Goal: Task Accomplishment & Management: Use online tool/utility

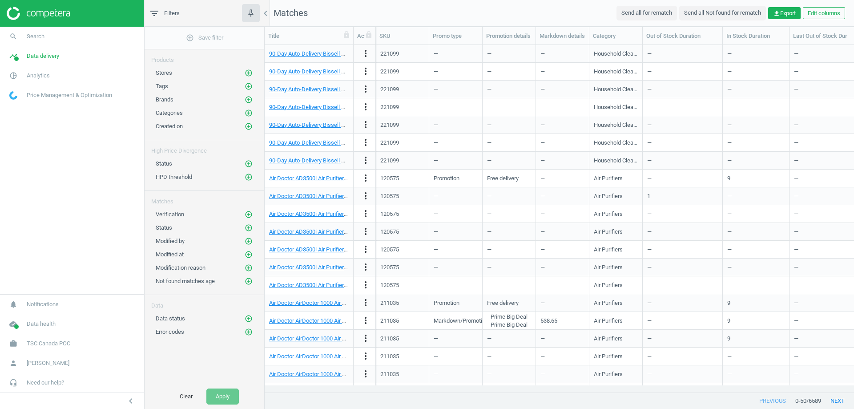
scroll to position [7, 7]
click at [36, 342] on span "TSC Canada POC" at bounding box center [49, 343] width 44 height 8
click at [38, 317] on span "Switch campaign" at bounding box center [30, 317] width 40 height 7
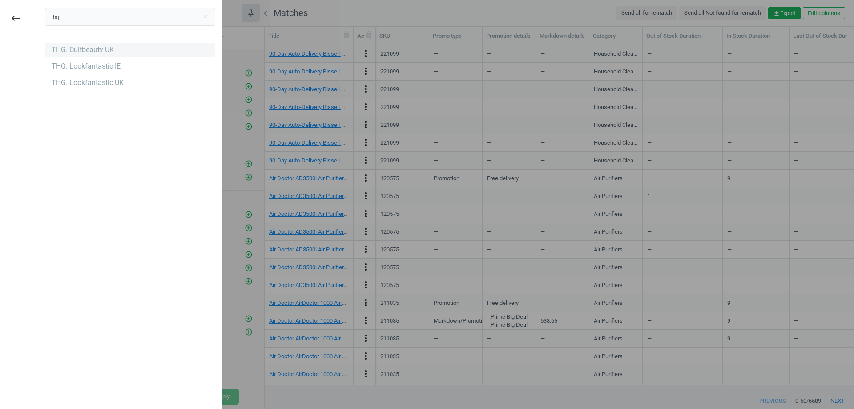
type input "thg"
click at [80, 46] on div "THG. Cultbeauty UK" at bounding box center [83, 50] width 62 height 10
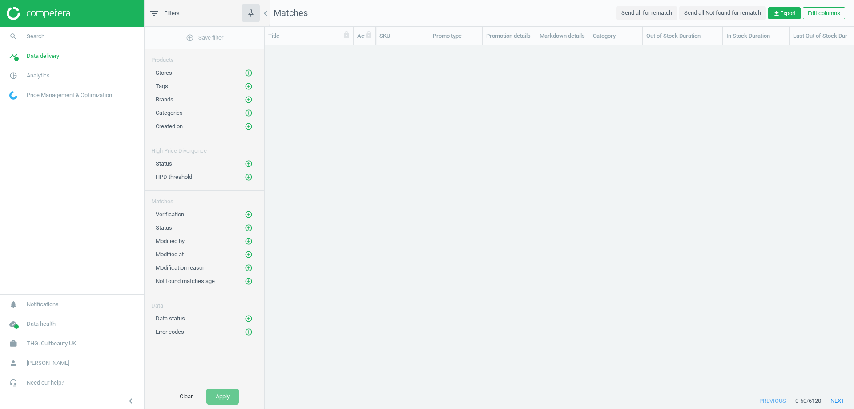
scroll to position [334, 583]
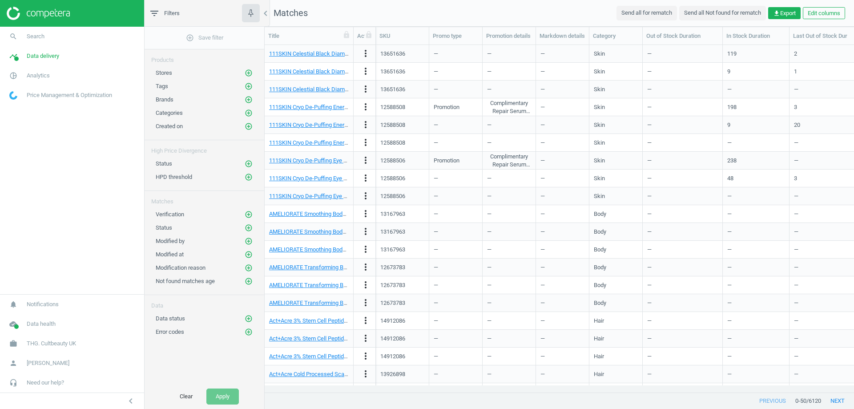
click at [404, 406] on div "previous 0 - 50 / 6120 next" at bounding box center [560, 401] width 590 height 16
click at [70, 346] on span "THG. Cultbeauty UK" at bounding box center [51, 343] width 49 height 8
click at [251, 250] on icon "add_circle_outline" at bounding box center [249, 254] width 8 height 8
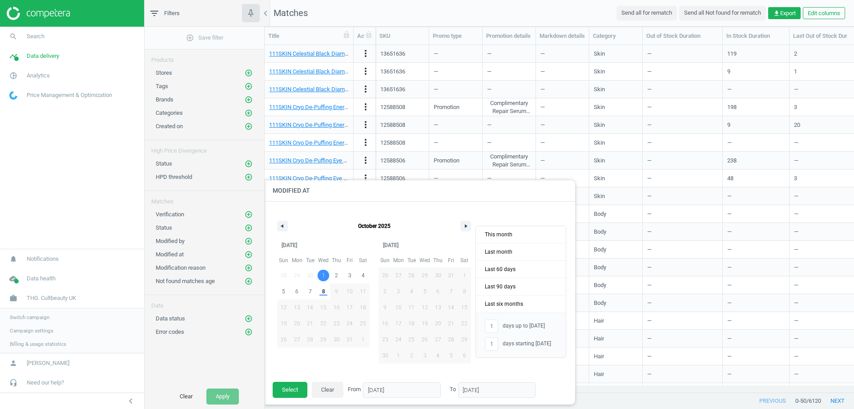
click at [321, 275] on span "1" at bounding box center [323, 276] width 13 height 12
type input "-"
type input "[DATE]"
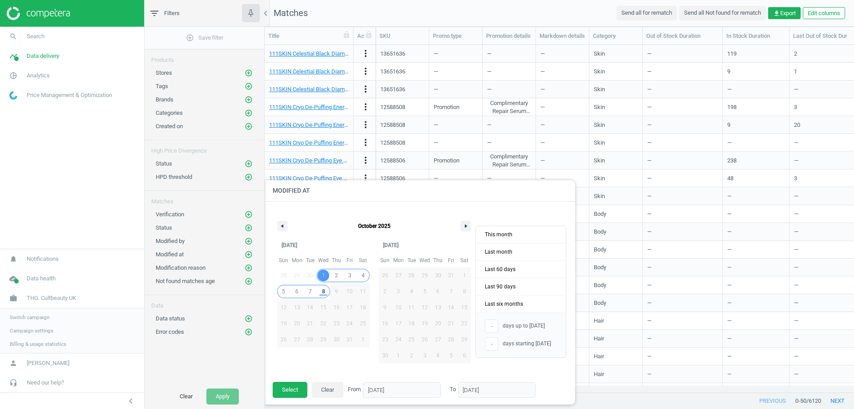
click at [323, 288] on span "8" at bounding box center [323, 291] width 3 height 16
type input "8"
type input "[DATE]"
click at [293, 387] on button "Select" at bounding box center [290, 390] width 35 height 16
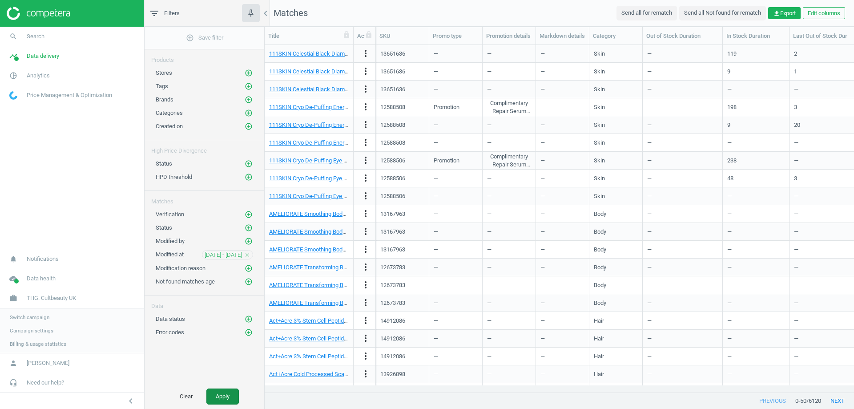
click at [227, 395] on button "Apply" at bounding box center [222, 396] width 32 height 16
click at [250, 69] on icon "add_circle_outline" at bounding box center [249, 73] width 8 height 8
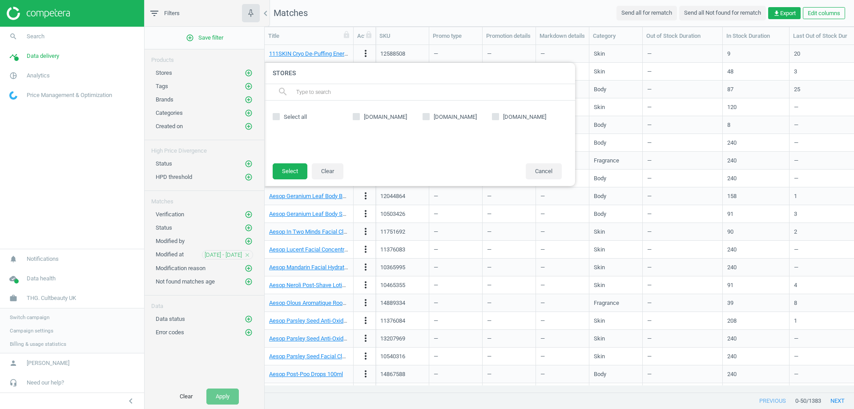
click at [424, 118] on input "[DOMAIN_NAME]" at bounding box center [426, 116] width 6 height 6
checkbox input "true"
click at [288, 170] on button "Select" at bounding box center [290, 171] width 35 height 16
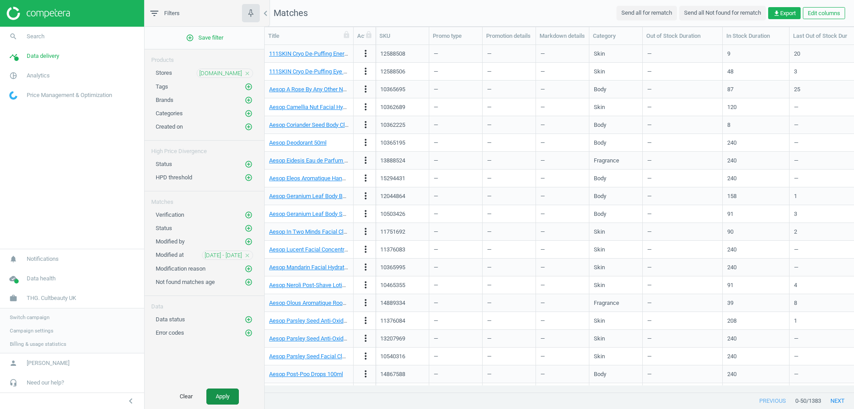
click at [233, 394] on button "Apply" at bounding box center [222, 396] width 32 height 16
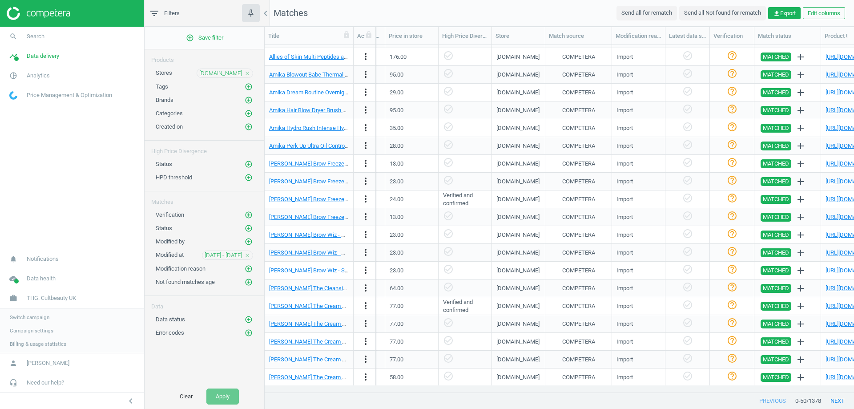
scroll to position [549, 0]
click at [834, 400] on button "next" at bounding box center [837, 401] width 33 height 16
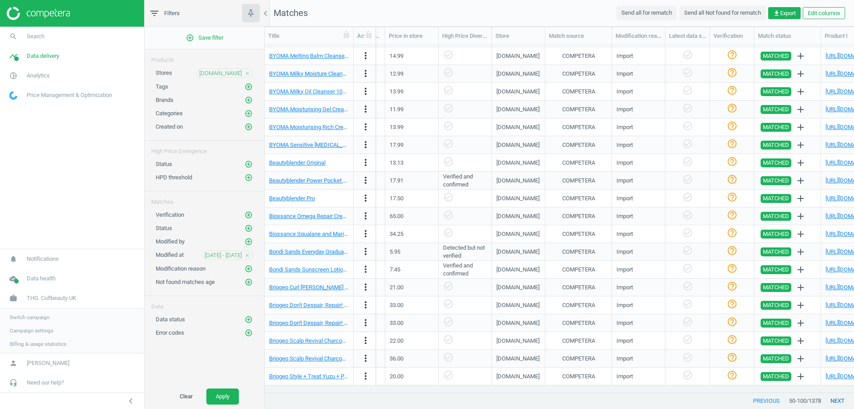
click at [834, 400] on button "next" at bounding box center [837, 401] width 33 height 16
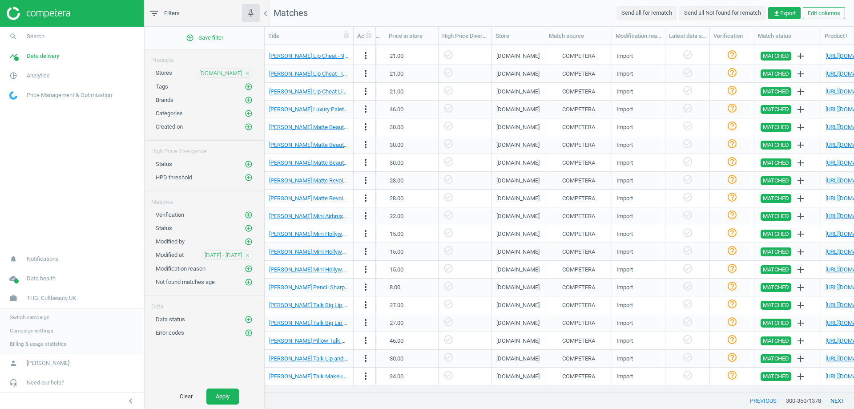
click at [834, 400] on button "next" at bounding box center [837, 401] width 33 height 16
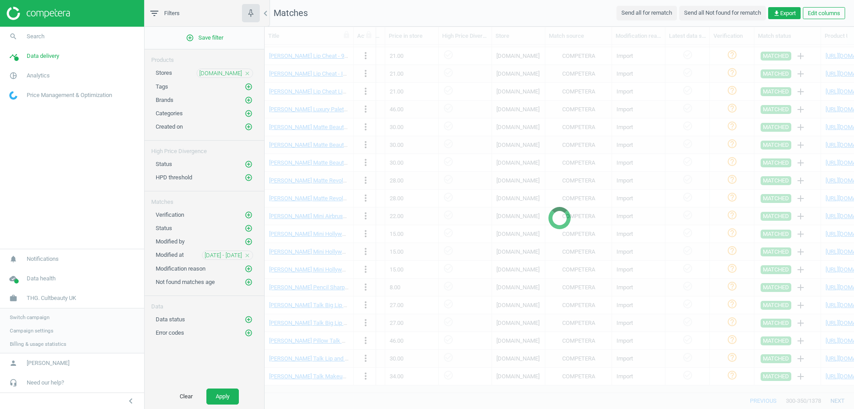
click at [834, 400] on div at bounding box center [560, 218] width 590 height 382
click at [834, 400] on button "next" at bounding box center [837, 401] width 33 height 16
click at [834, 400] on div at bounding box center [560, 218] width 590 height 382
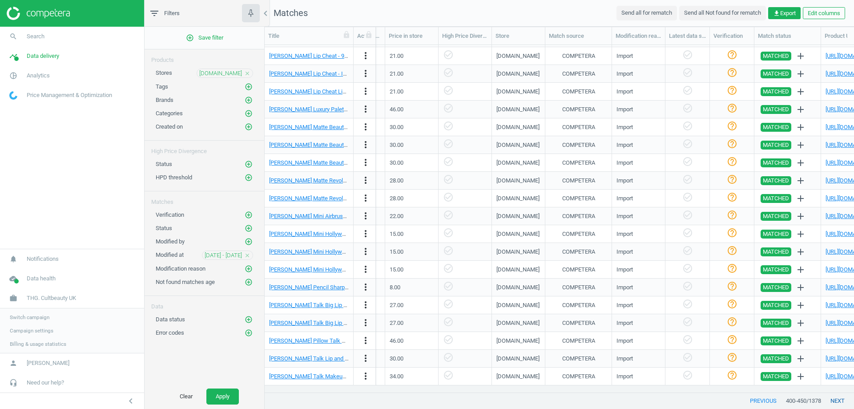
click at [834, 400] on button "next" at bounding box center [837, 401] width 33 height 16
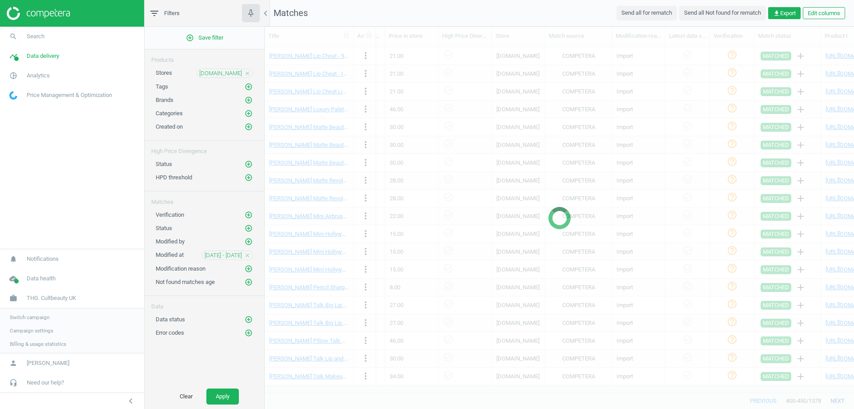
click at [834, 400] on button "next" at bounding box center [837, 401] width 33 height 16
click at [834, 400] on div at bounding box center [560, 218] width 590 height 382
click at [834, 400] on button "next" at bounding box center [837, 401] width 33 height 16
click at [834, 400] on div at bounding box center [560, 218] width 590 height 382
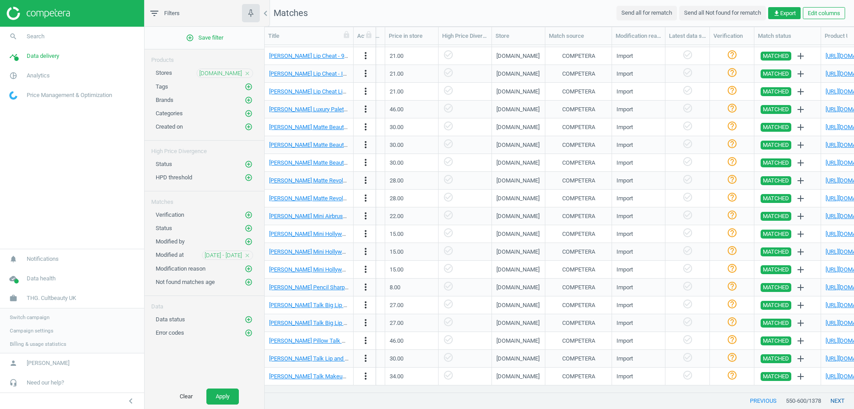
click at [834, 400] on button "next" at bounding box center [837, 401] width 33 height 16
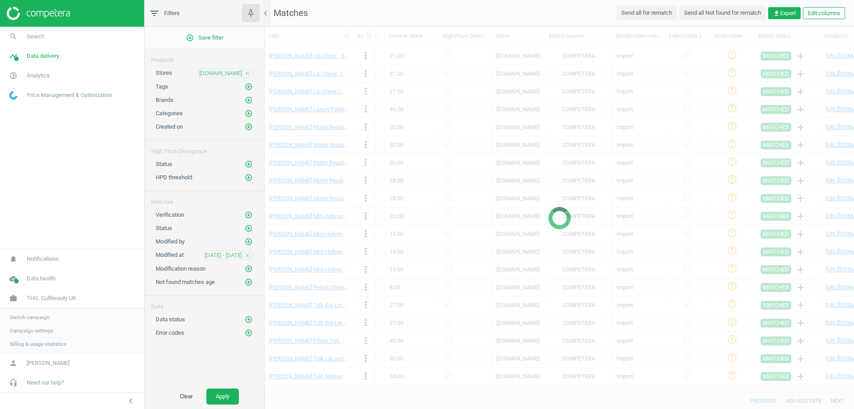
click at [834, 400] on div at bounding box center [560, 218] width 590 height 382
click at [834, 400] on button "next" at bounding box center [837, 401] width 33 height 16
click at [834, 400] on div at bounding box center [560, 218] width 590 height 382
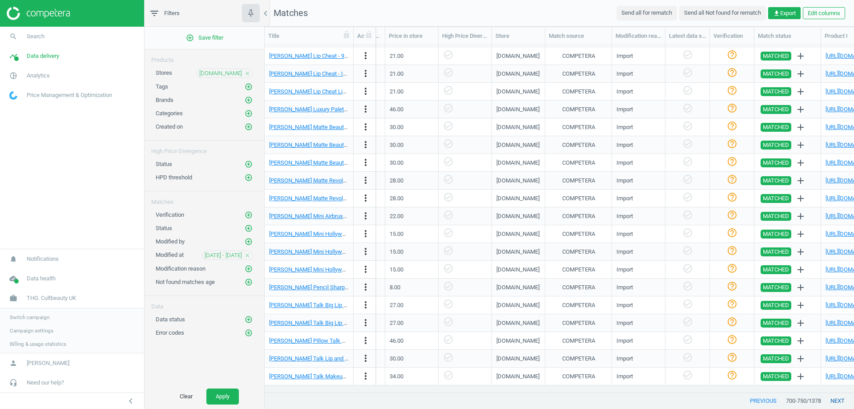
click at [834, 400] on button "next" at bounding box center [837, 401] width 33 height 16
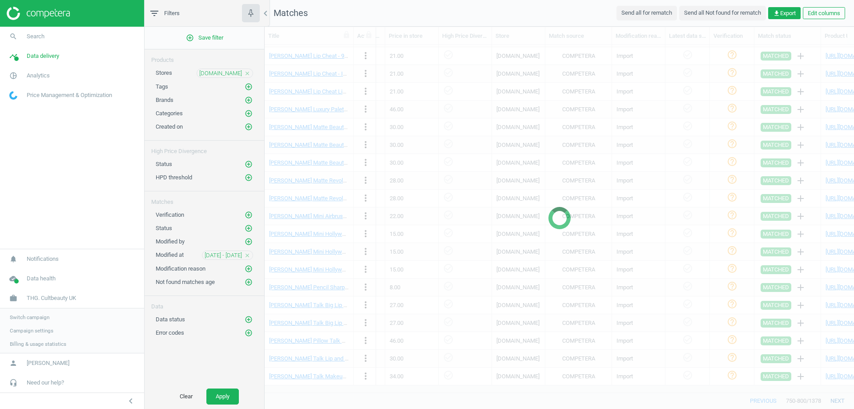
click at [834, 400] on div at bounding box center [560, 218] width 590 height 382
click at [834, 400] on button "next" at bounding box center [837, 401] width 33 height 16
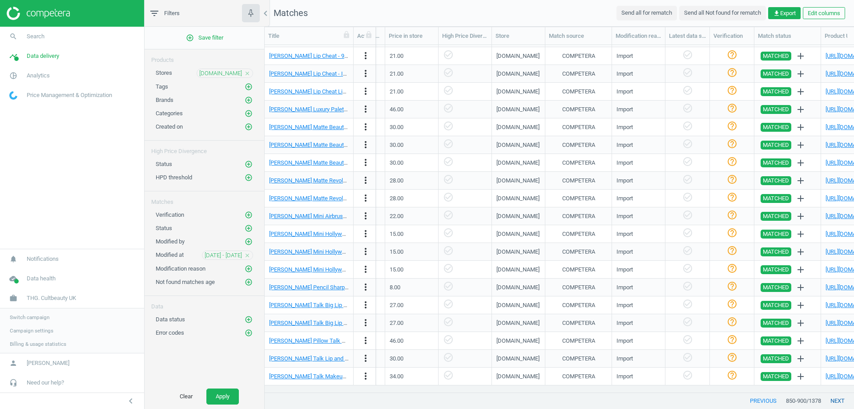
click at [834, 400] on button "next" at bounding box center [837, 401] width 33 height 16
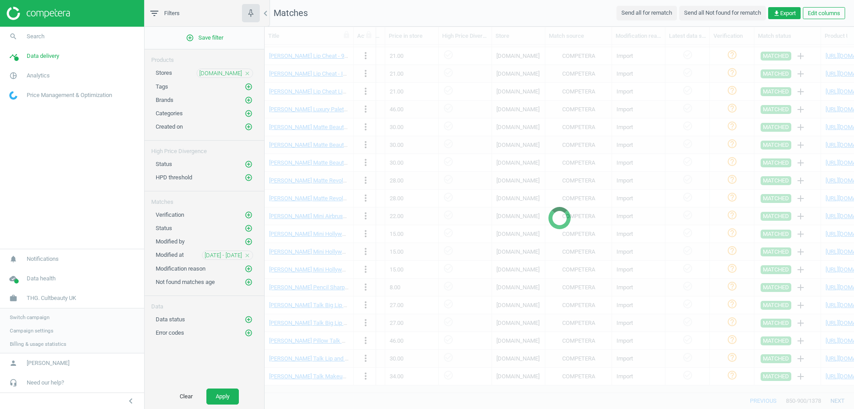
click at [834, 400] on div at bounding box center [560, 218] width 590 height 382
click at [834, 400] on button "next" at bounding box center [837, 401] width 33 height 16
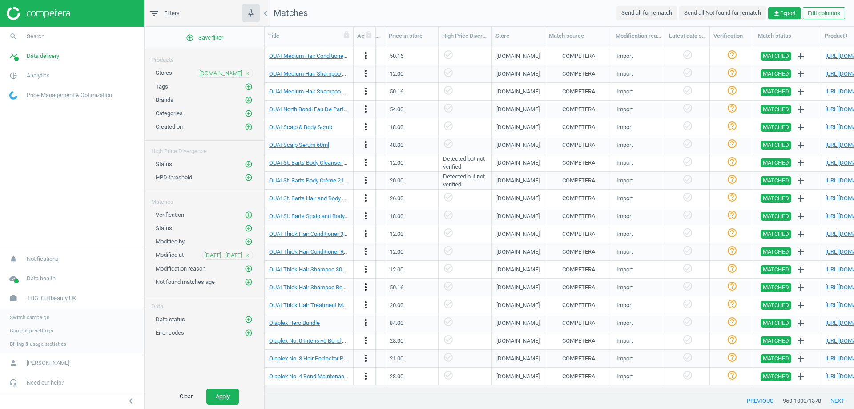
click at [366, 287] on icon "more_vert" at bounding box center [365, 287] width 11 height 11
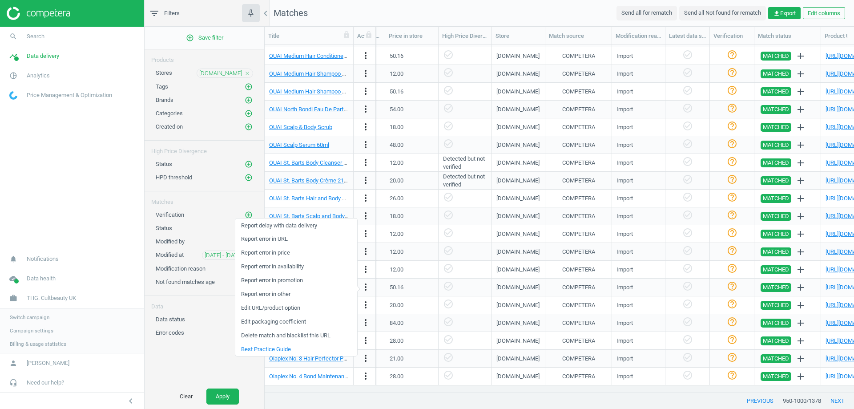
click at [275, 310] on link "Edit URL/product option" at bounding box center [296, 308] width 122 height 14
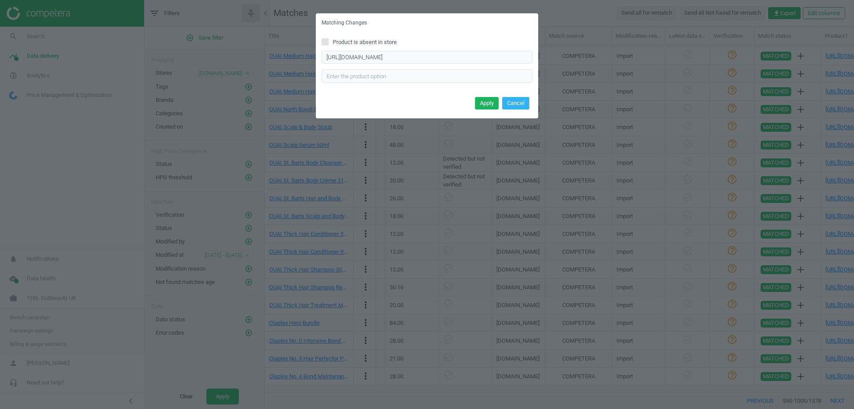
click at [431, 186] on div "Matching Changes Product is absent in store https://www.sephora.co.uk/p/OUAI-Th…" at bounding box center [427, 204] width 854 height 409
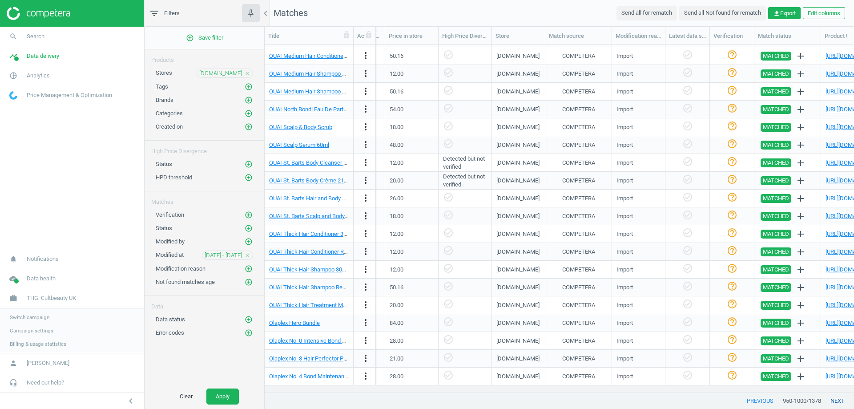
click at [832, 400] on button "next" at bounding box center [837, 401] width 33 height 16
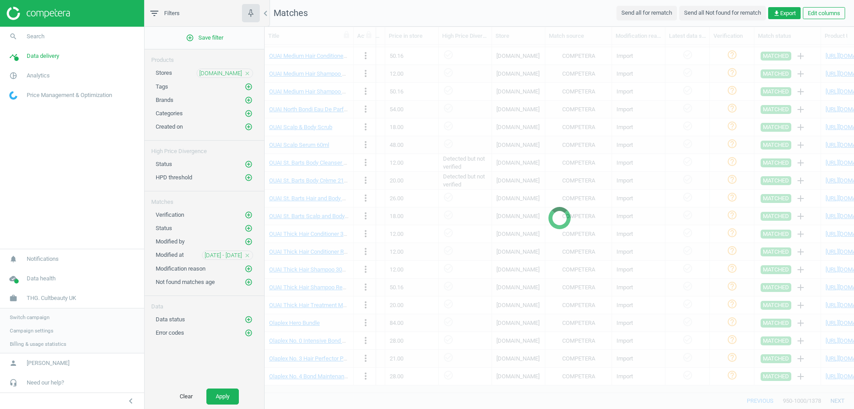
click at [832, 400] on div at bounding box center [560, 218] width 590 height 382
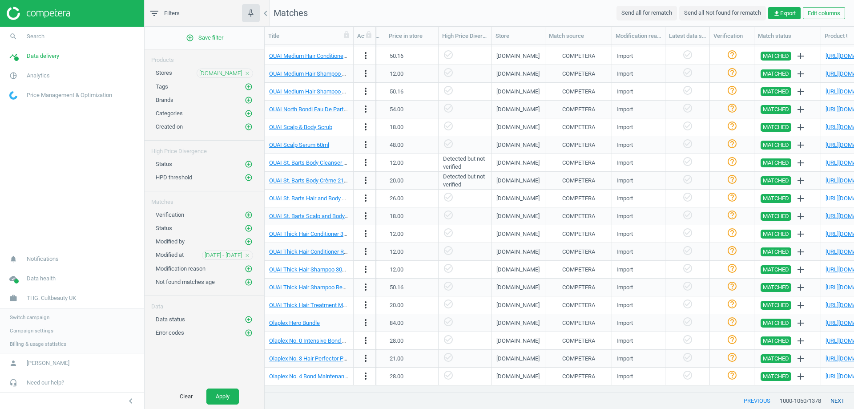
click at [832, 400] on button "next" at bounding box center [837, 401] width 33 height 16
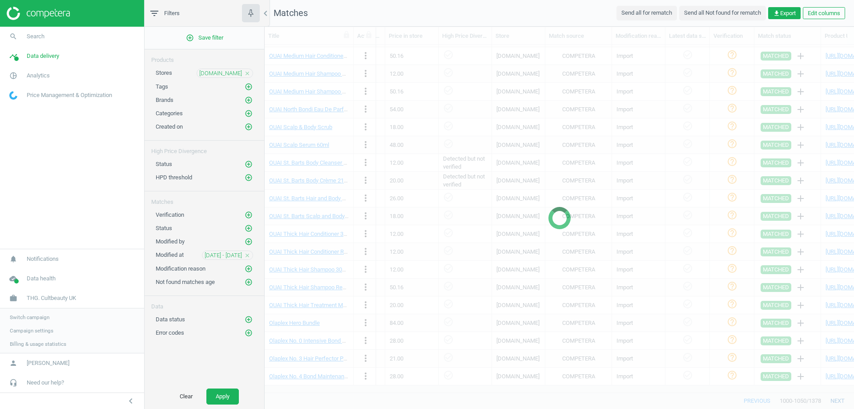
click at [832, 400] on button "next" at bounding box center [837, 401] width 33 height 16
click at [832, 400] on div at bounding box center [560, 218] width 590 height 382
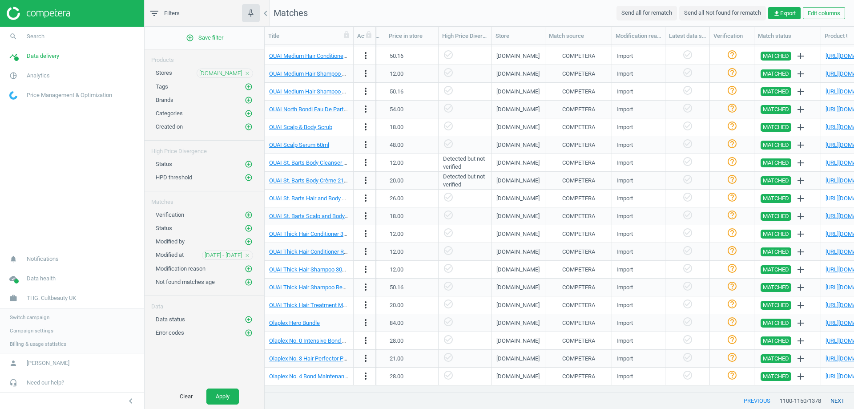
click at [832, 400] on button "next" at bounding box center [837, 401] width 33 height 16
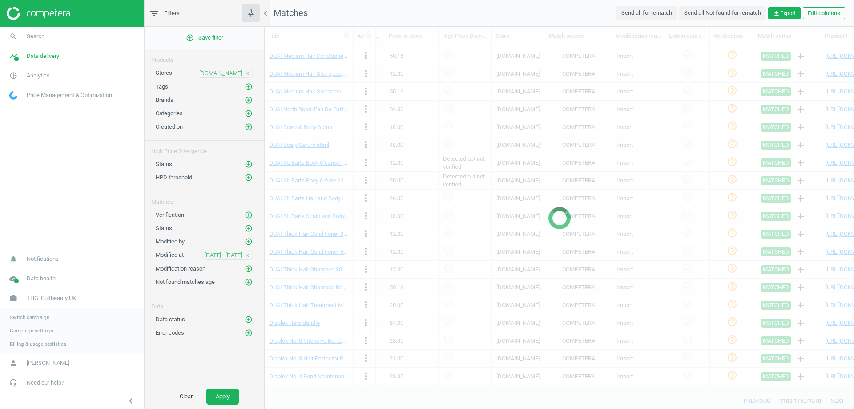
click at [832, 400] on button "next" at bounding box center [837, 401] width 33 height 16
click at [832, 400] on div at bounding box center [560, 218] width 590 height 382
click at [832, 400] on button "next" at bounding box center [837, 401] width 33 height 16
click at [832, 400] on div at bounding box center [560, 218] width 590 height 382
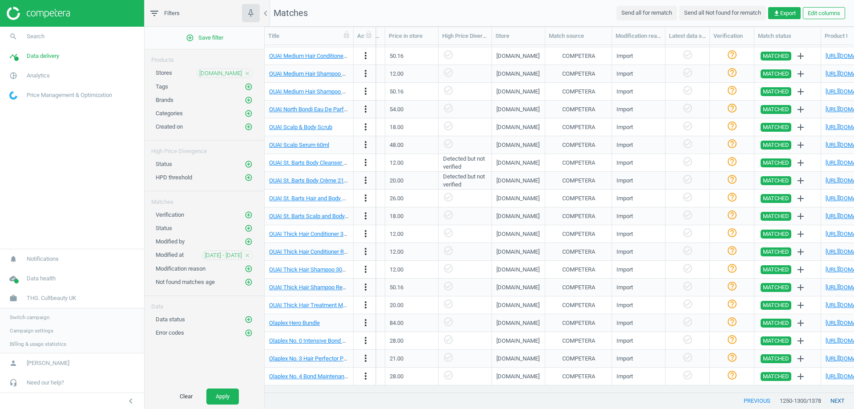
click at [832, 400] on button "next" at bounding box center [837, 401] width 33 height 16
copy link "THG. Cultbeauty UK"
drag, startPoint x: 90, startPoint y: 300, endPoint x: 25, endPoint y: 291, distance: 65.7
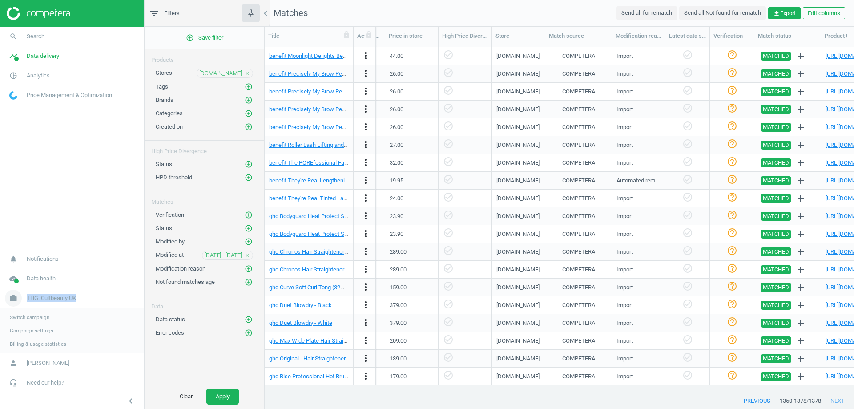
click at [25, 291] on link "work THG. Cultbeauty UK" at bounding box center [72, 298] width 144 height 20
click at [49, 346] on span "THG. Cultbeauty UK" at bounding box center [51, 343] width 49 height 8
click at [41, 317] on span "Switch campaign" at bounding box center [30, 317] width 40 height 7
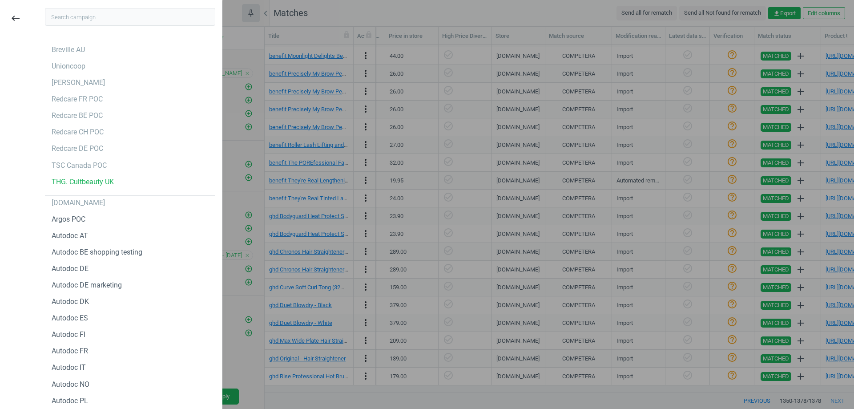
click at [85, 13] on input "text" at bounding box center [130, 17] width 170 height 18
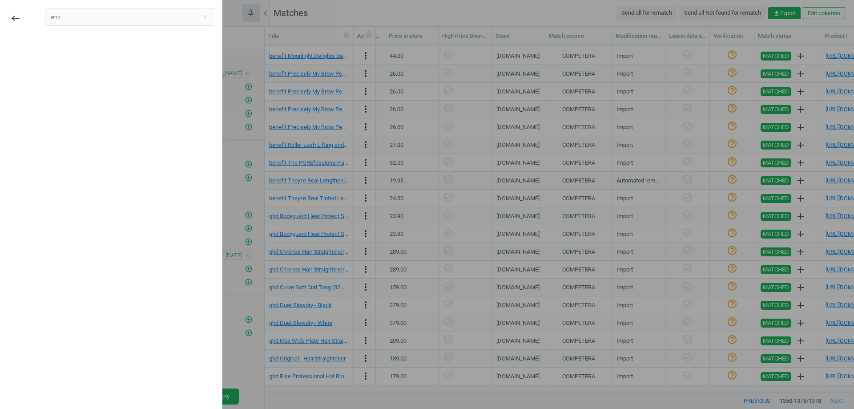
drag, startPoint x: 86, startPoint y: 19, endPoint x: 28, endPoint y: 21, distance: 58.8
click at [28, 21] on div "keyboard_backspace епр close" at bounding box center [111, 205] width 229 height 409
drag, startPoint x: 66, startPoint y: 21, endPoint x: 35, endPoint y: 16, distance: 31.1
click at [35, 16] on div "tgh close" at bounding box center [130, 205] width 190 height 409
type input "thg"
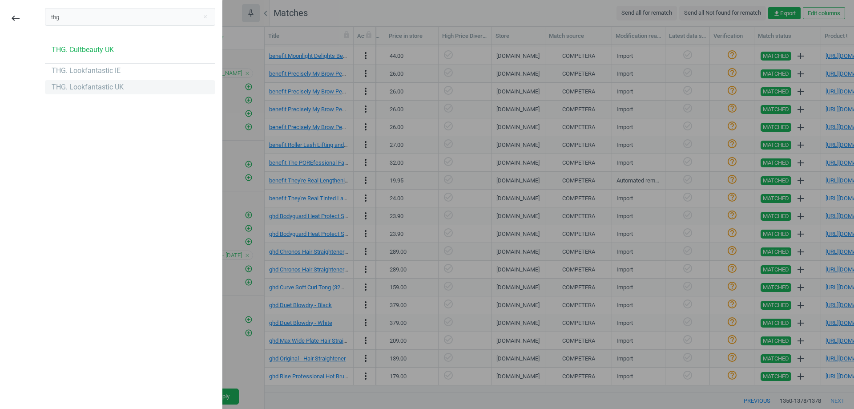
click at [111, 91] on div "THG. Lookfantastic UK" at bounding box center [88, 87] width 72 height 10
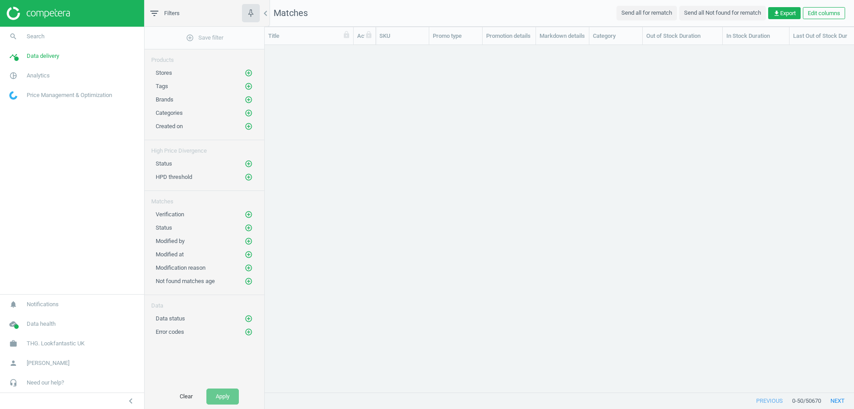
scroll to position [334, 583]
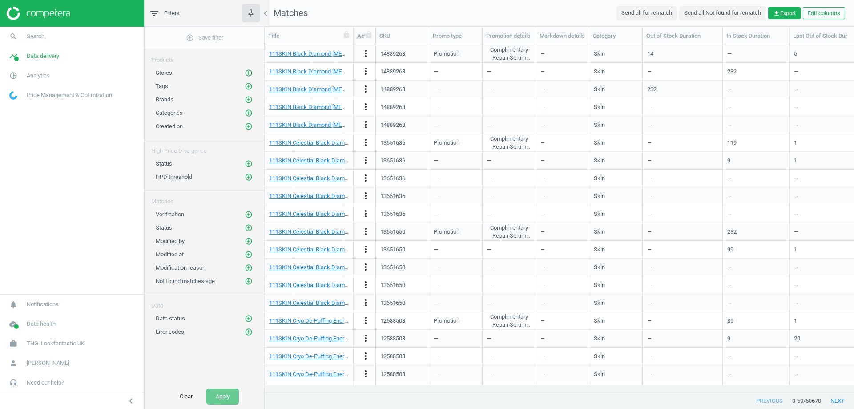
click at [249, 69] on icon "add_circle_outline" at bounding box center [249, 73] width 8 height 8
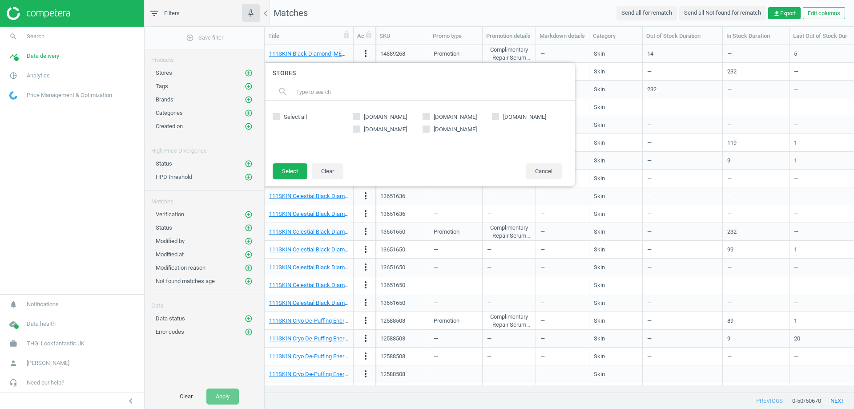
click at [428, 115] on input "[DOMAIN_NAME]" at bounding box center [426, 116] width 6 height 6
checkbox input "true"
click at [292, 167] on button "Select" at bounding box center [290, 171] width 35 height 16
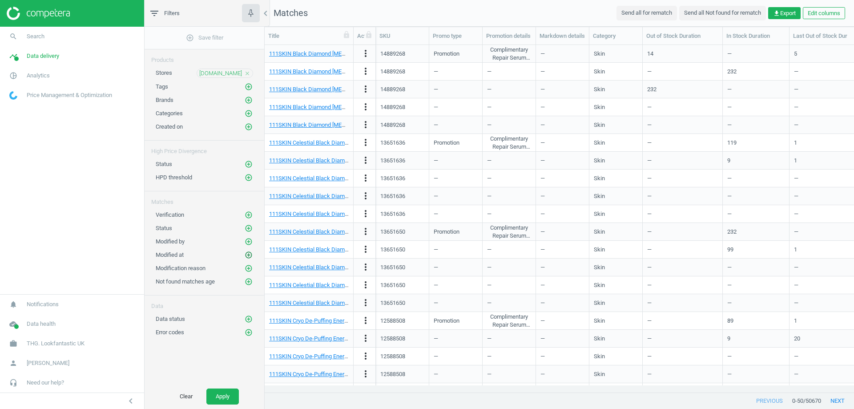
click at [248, 254] on icon "add_circle_outline" at bounding box center [249, 255] width 8 height 8
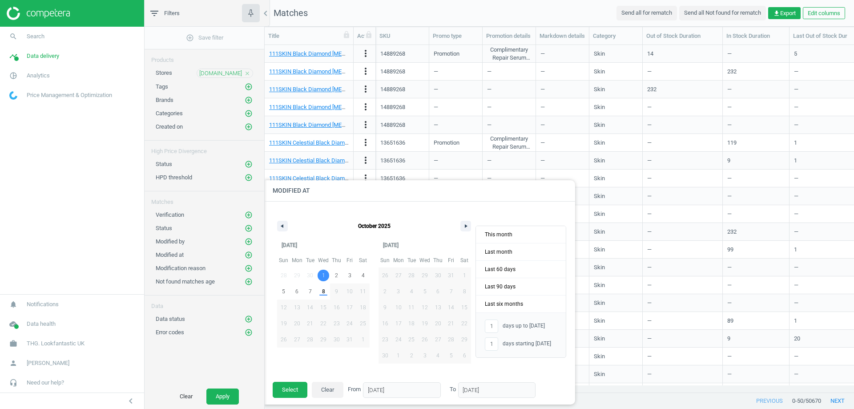
click at [328, 271] on span "1" at bounding box center [323, 276] width 13 height 12
type input "-"
type input "[DATE]"
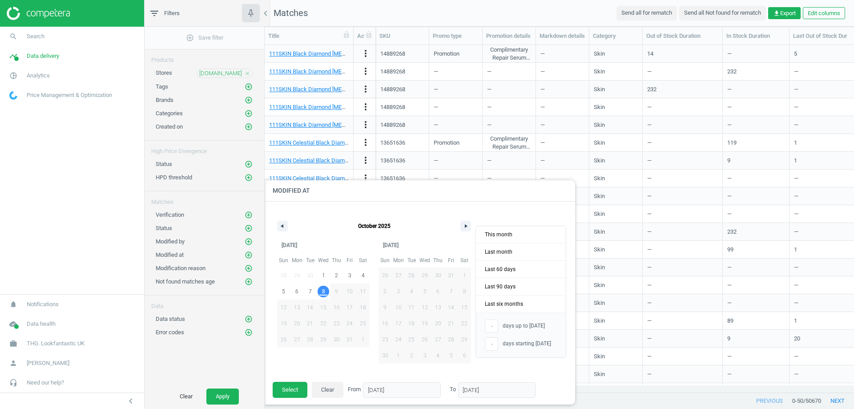
click at [325, 287] on span "8" at bounding box center [323, 292] width 13 height 12
type input "8"
type input "[DATE]"
click at [294, 389] on button "Select" at bounding box center [290, 390] width 35 height 16
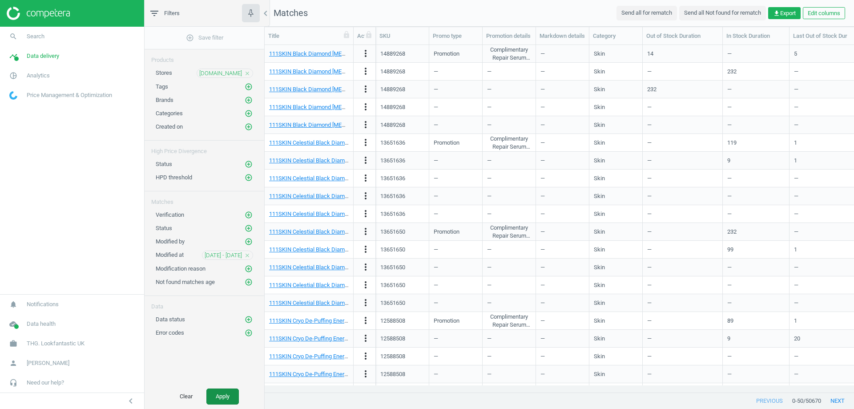
drag, startPoint x: 222, startPoint y: 394, endPoint x: 229, endPoint y: 389, distance: 8.3
click at [222, 394] on button "Apply" at bounding box center [222, 396] width 32 height 16
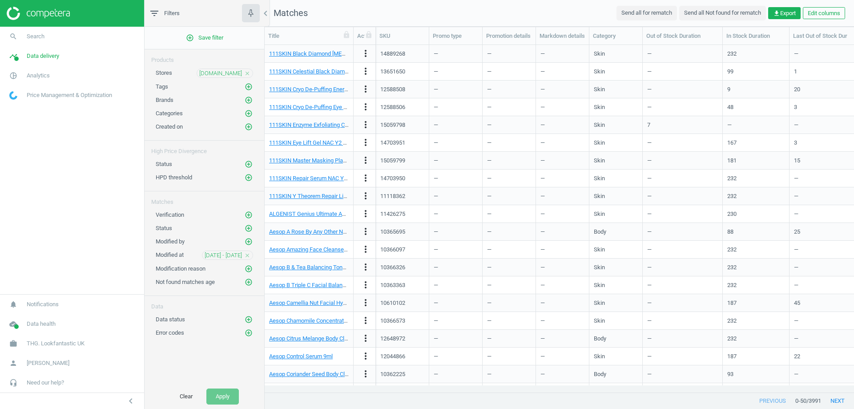
drag, startPoint x: 445, startPoint y: 384, endPoint x: 451, endPoint y: 385, distance: 6.5
click at [451, 385] on div "Title Actions SKU Promo type Promotion details Markdown details Category Out of…" at bounding box center [560, 210] width 590 height 366
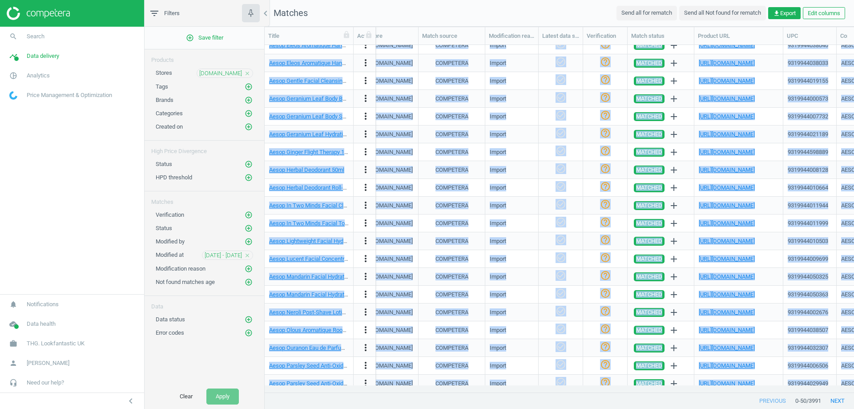
scroll to position [549, 0]
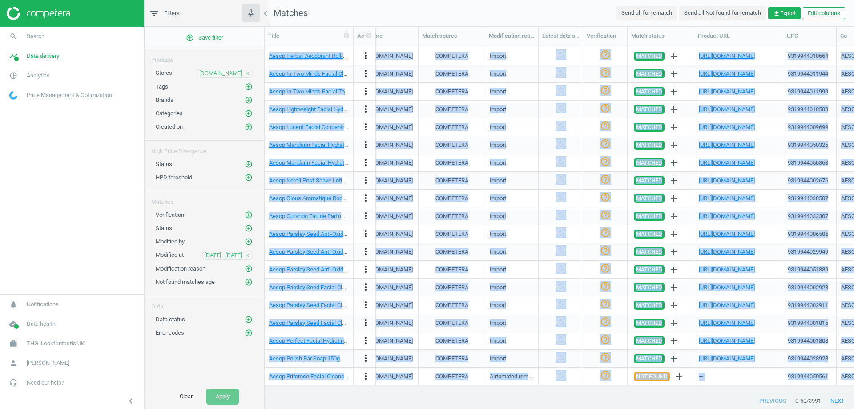
click at [509, 375] on div "Automated rematch" at bounding box center [512, 376] width 44 height 8
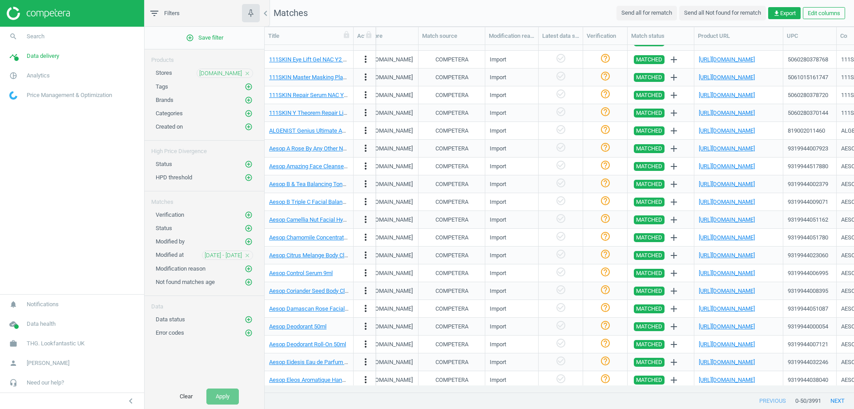
scroll to position [0, 0]
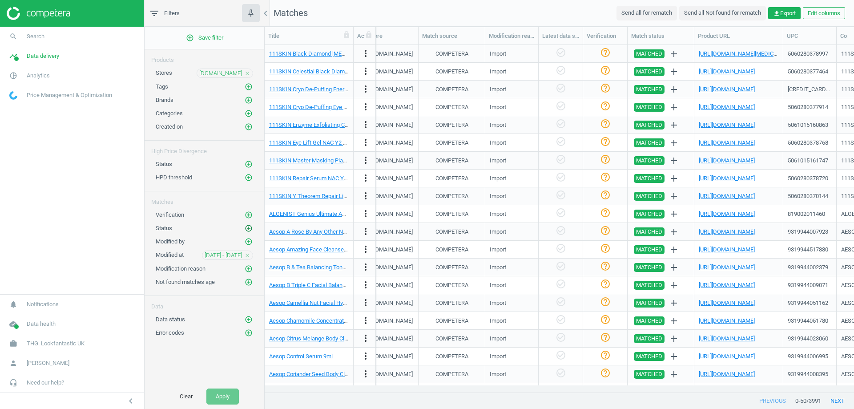
click at [250, 227] on icon "add_circle_outline" at bounding box center [249, 228] width 8 height 8
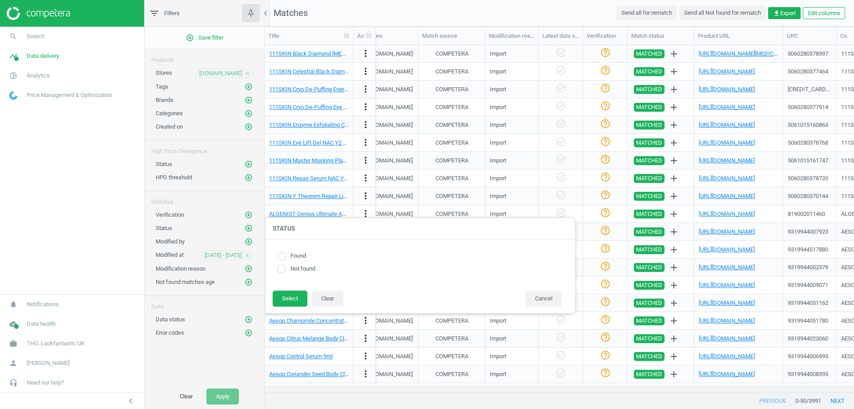
click at [280, 254] on input "radio" at bounding box center [281, 256] width 9 height 9
radio input "true"
click at [298, 297] on button "Select" at bounding box center [290, 299] width 35 height 16
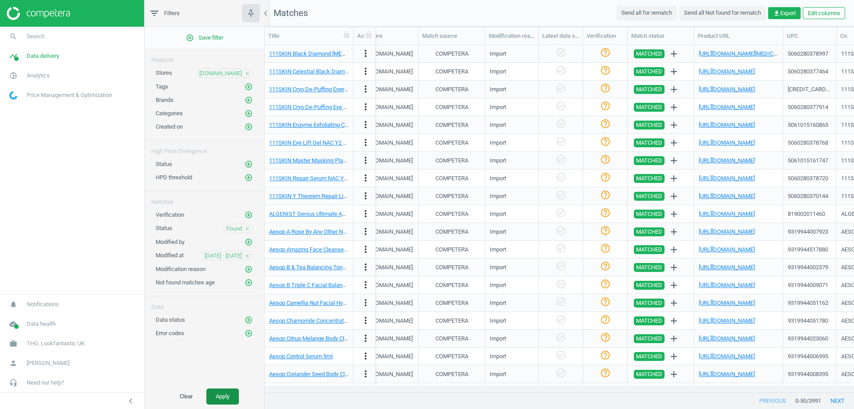
click at [222, 394] on button "Apply" at bounding box center [222, 396] width 32 height 16
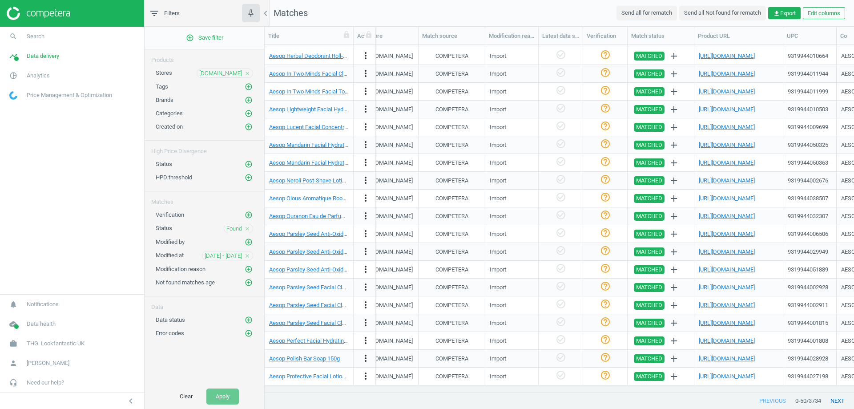
click at [842, 399] on button "next" at bounding box center [837, 401] width 33 height 16
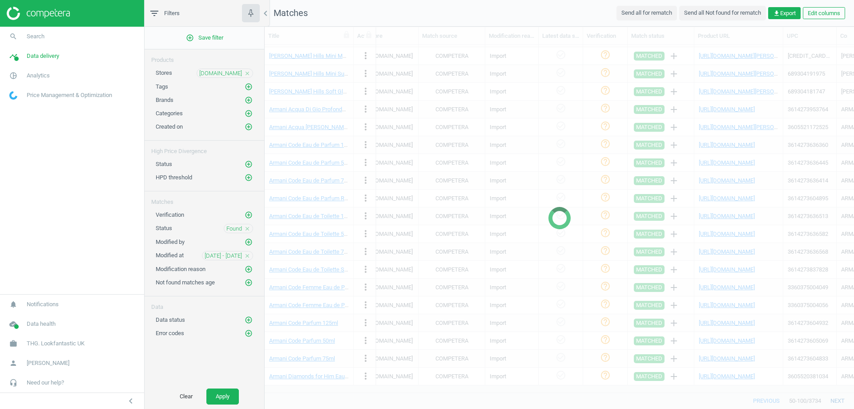
click at [842, 399] on button "next" at bounding box center [837, 401] width 33 height 16
click at [842, 399] on div at bounding box center [560, 218] width 590 height 382
click at [842, 399] on button "next" at bounding box center [837, 401] width 33 height 16
click at [842, 399] on div at bounding box center [560, 218] width 590 height 382
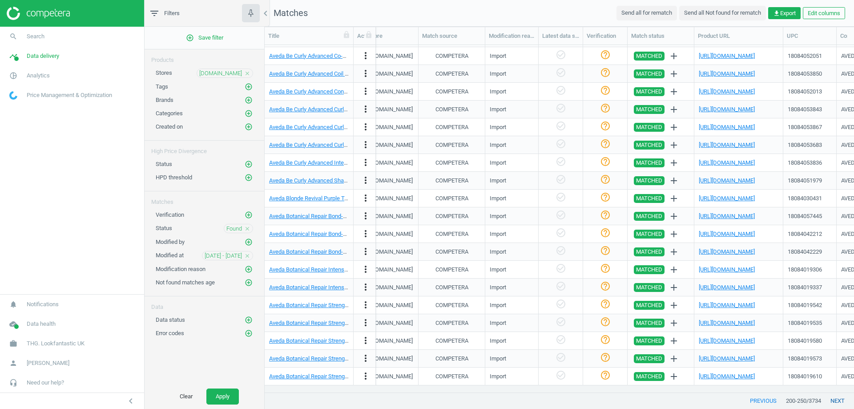
click at [842, 399] on button "next" at bounding box center [837, 401] width 33 height 16
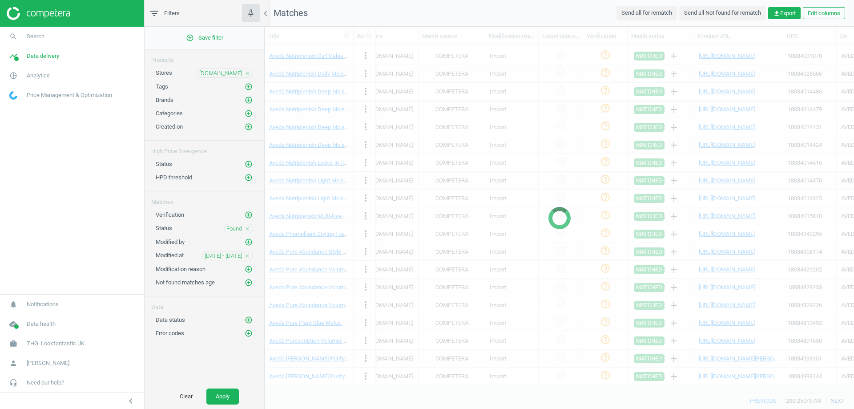
click at [842, 399] on div at bounding box center [560, 218] width 590 height 382
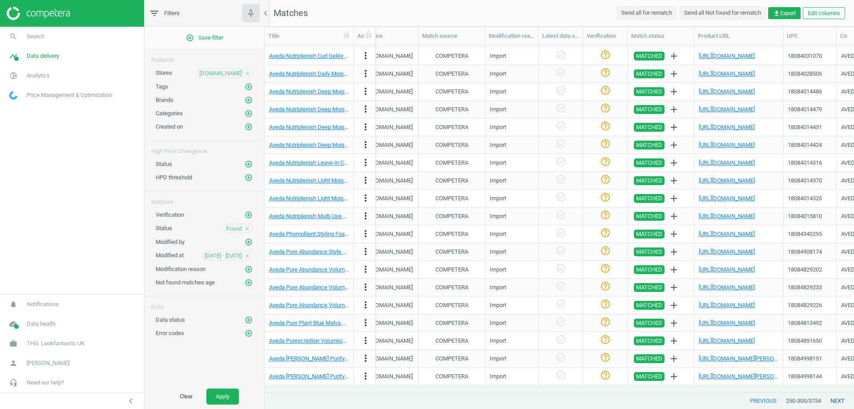
click at [842, 399] on button "next" at bounding box center [837, 401] width 33 height 16
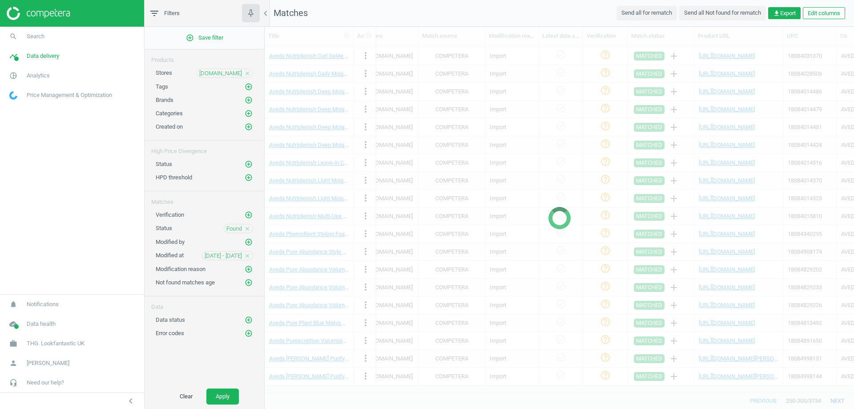
click at [842, 399] on div at bounding box center [560, 218] width 590 height 382
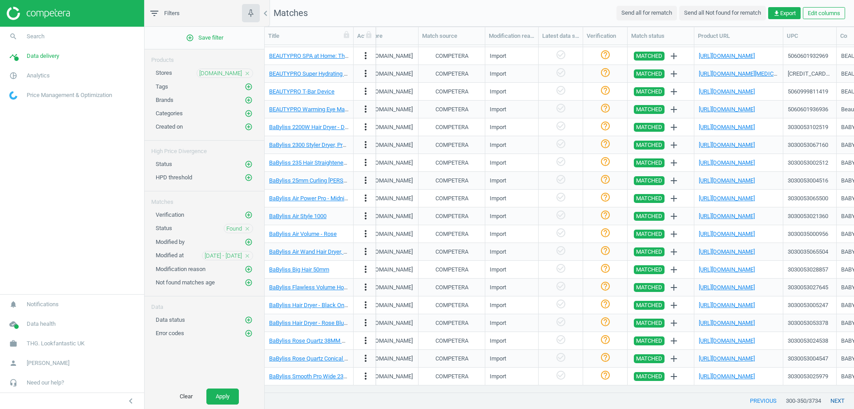
click at [842, 399] on button "next" at bounding box center [837, 401] width 33 height 16
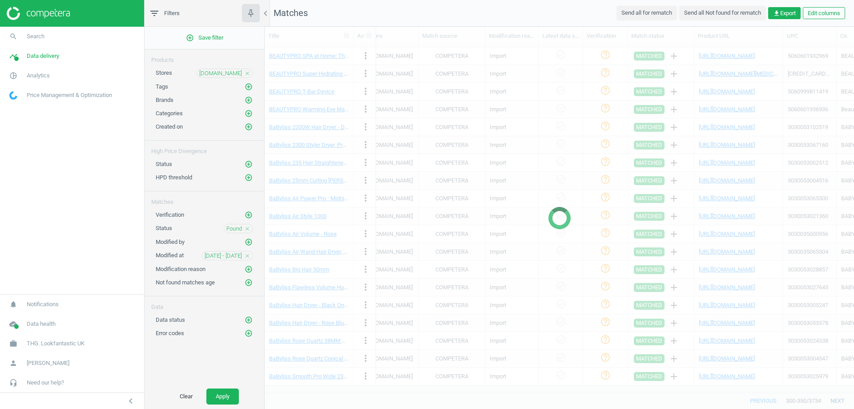
click at [842, 399] on div at bounding box center [560, 218] width 590 height 382
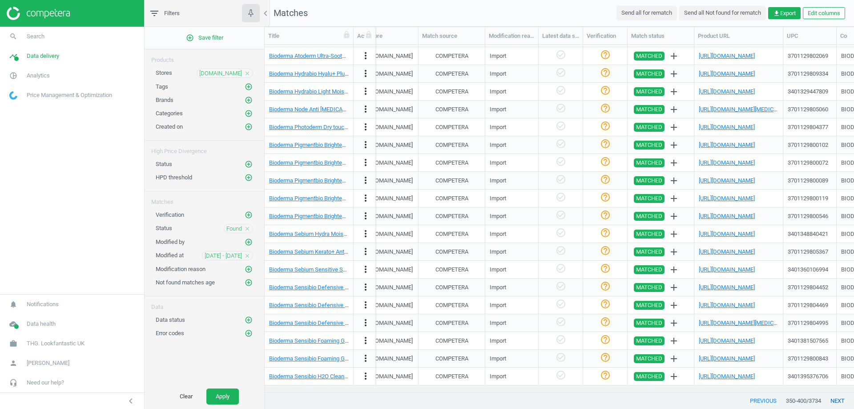
click at [842, 399] on button "next" at bounding box center [837, 401] width 33 height 16
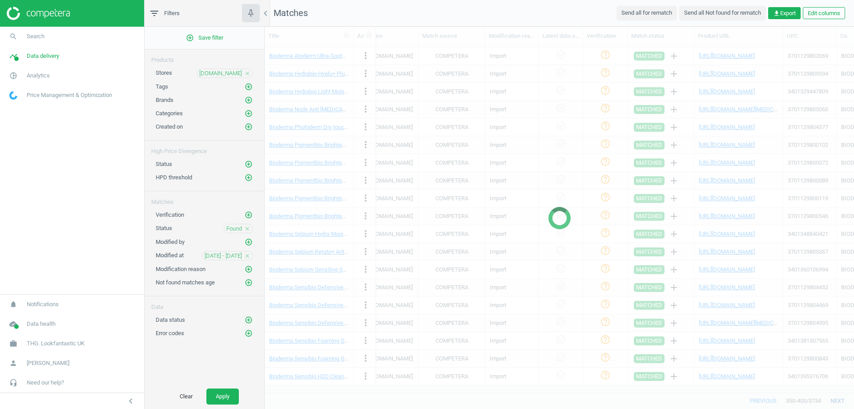
click at [842, 399] on div at bounding box center [560, 218] width 590 height 382
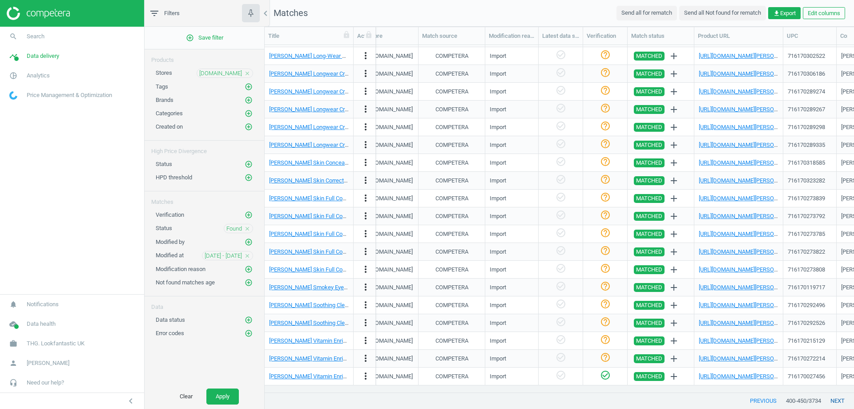
click at [842, 399] on button "next" at bounding box center [837, 401] width 33 height 16
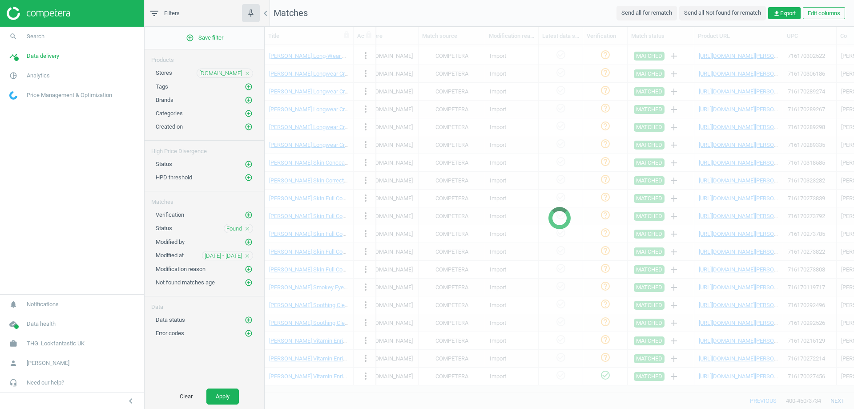
click at [842, 399] on div at bounding box center [560, 218] width 590 height 382
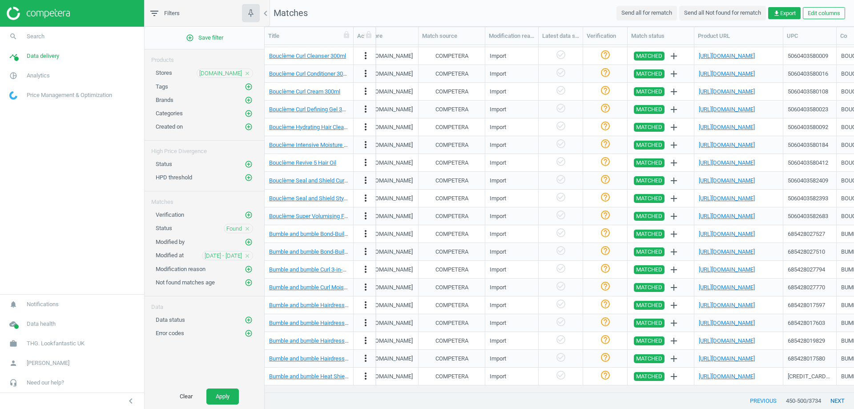
click at [842, 399] on button "next" at bounding box center [837, 401] width 33 height 16
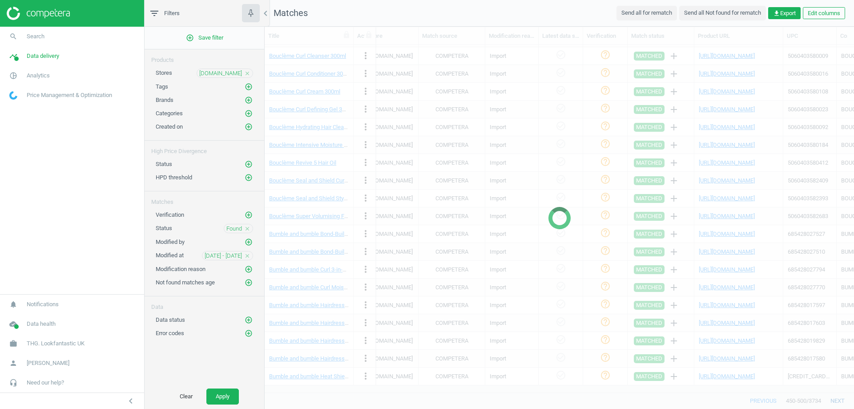
click at [842, 399] on div at bounding box center [560, 218] width 590 height 382
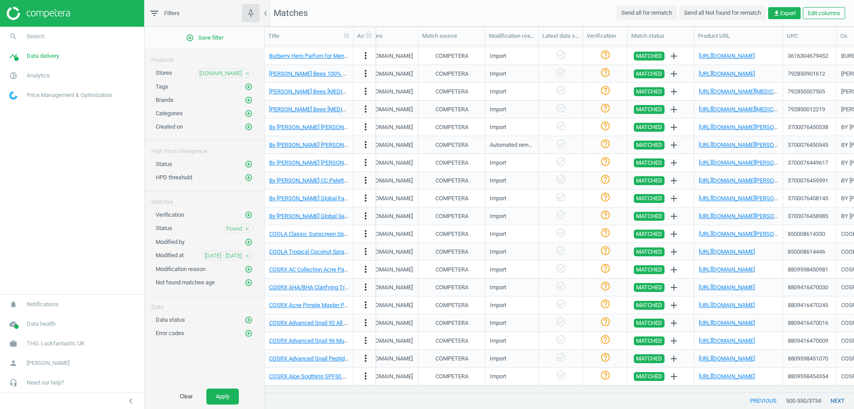
click at [842, 399] on button "next" at bounding box center [837, 401] width 33 height 16
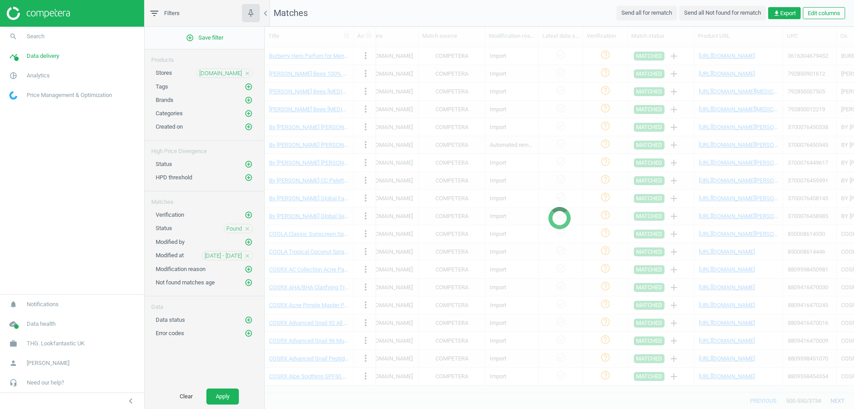
click at [842, 399] on div at bounding box center [560, 218] width 590 height 382
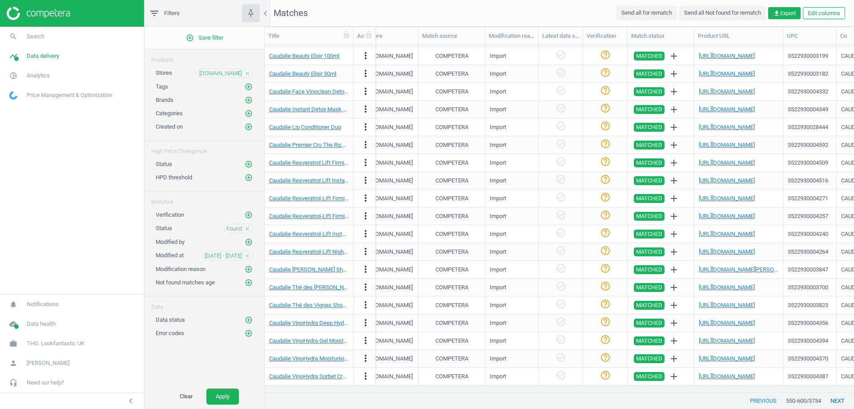
click at [842, 399] on button "next" at bounding box center [837, 401] width 33 height 16
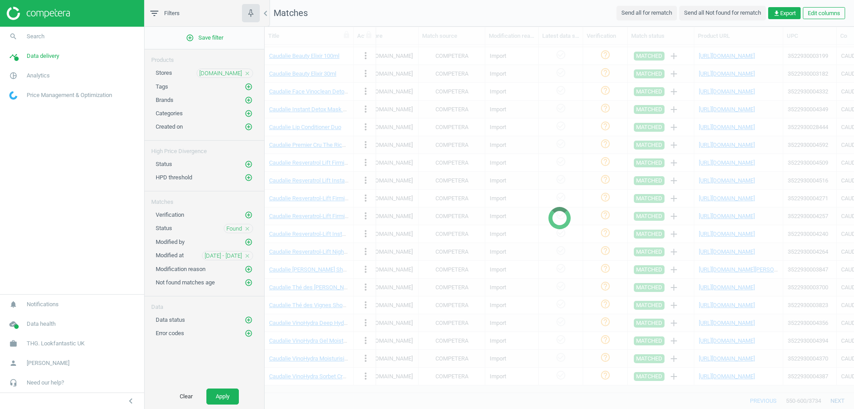
click at [842, 399] on div at bounding box center [560, 218] width 590 height 382
click at [842, 399] on button "next" at bounding box center [837, 401] width 33 height 16
click at [842, 399] on div at bounding box center [560, 218] width 590 height 382
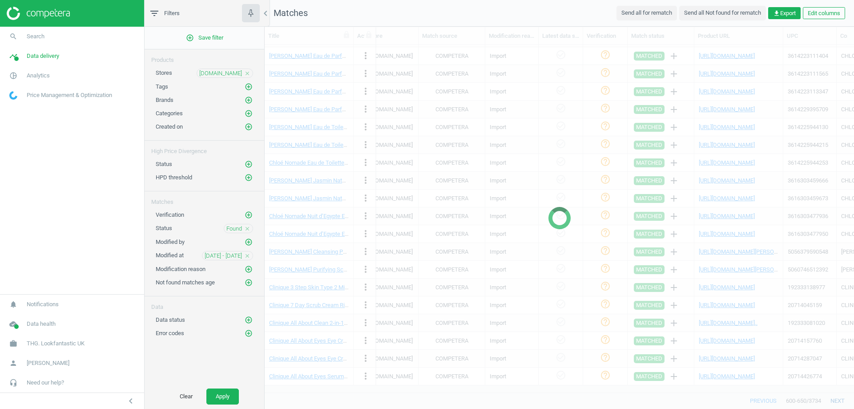
click at [842, 399] on button "next" at bounding box center [837, 401] width 33 height 16
click at [842, 399] on div at bounding box center [560, 218] width 590 height 382
click at [842, 399] on button "next" at bounding box center [837, 401] width 33 height 16
click at [842, 399] on div at bounding box center [560, 218] width 590 height 382
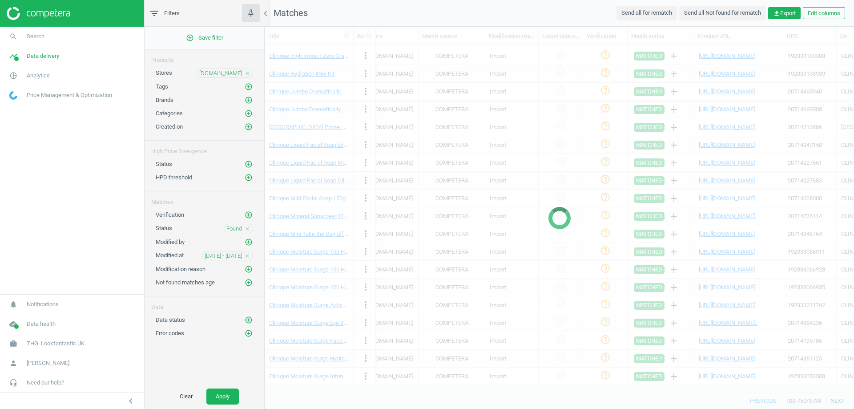
click at [842, 399] on div at bounding box center [560, 218] width 590 height 382
click at [842, 399] on button "next" at bounding box center [837, 401] width 33 height 16
click at [842, 399] on div at bounding box center [560, 218] width 590 height 382
click at [842, 399] on button "next" at bounding box center [837, 401] width 33 height 16
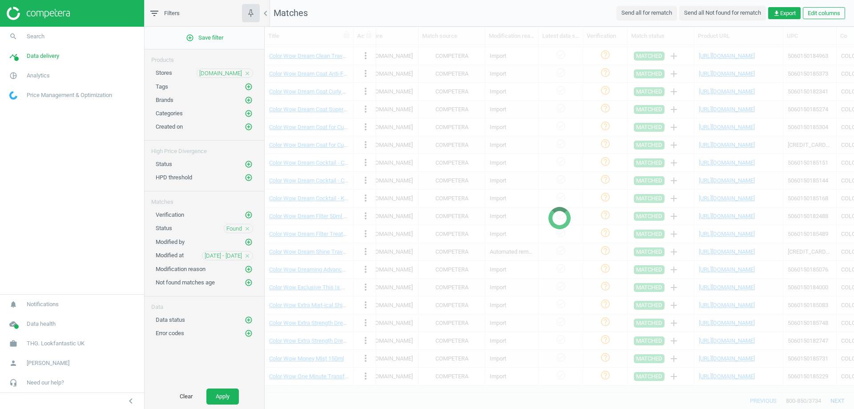
click at [842, 399] on div at bounding box center [560, 218] width 590 height 382
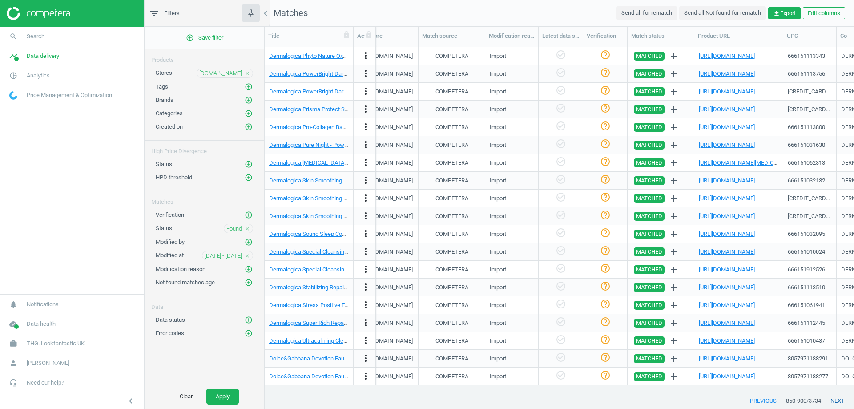
click at [842, 399] on button "next" at bounding box center [837, 401] width 33 height 16
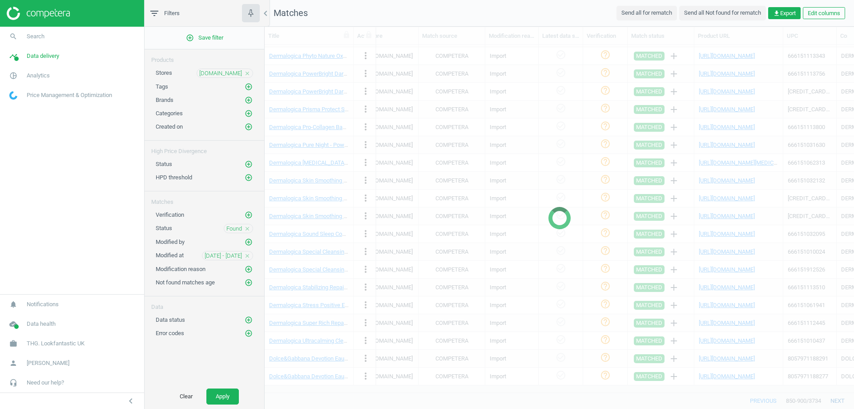
click at [842, 399] on div at bounding box center [560, 218] width 590 height 382
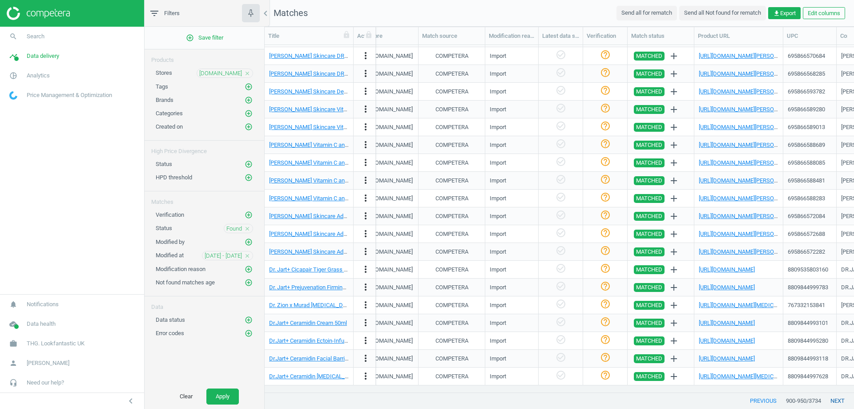
click at [842, 399] on button "next" at bounding box center [837, 401] width 33 height 16
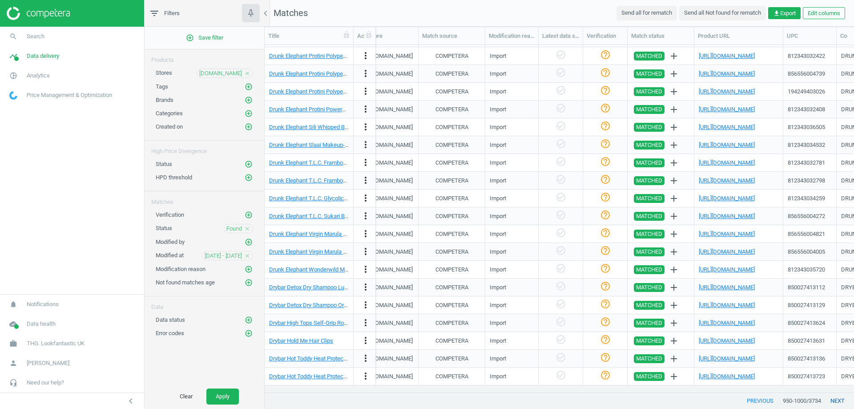
click at [842, 399] on button "next" at bounding box center [837, 401] width 33 height 16
